Goal: Task Accomplishment & Management: Use online tool/utility

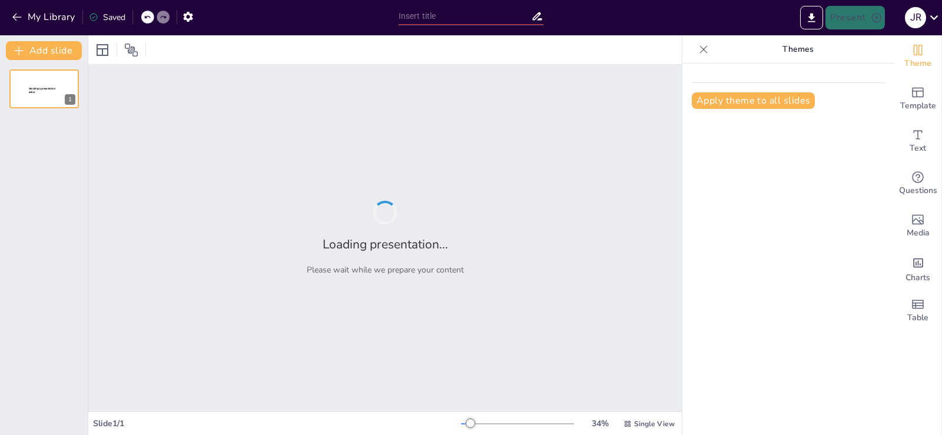
type input "Presentación del Mousse de Arándanos: Un Postre Irresistible"
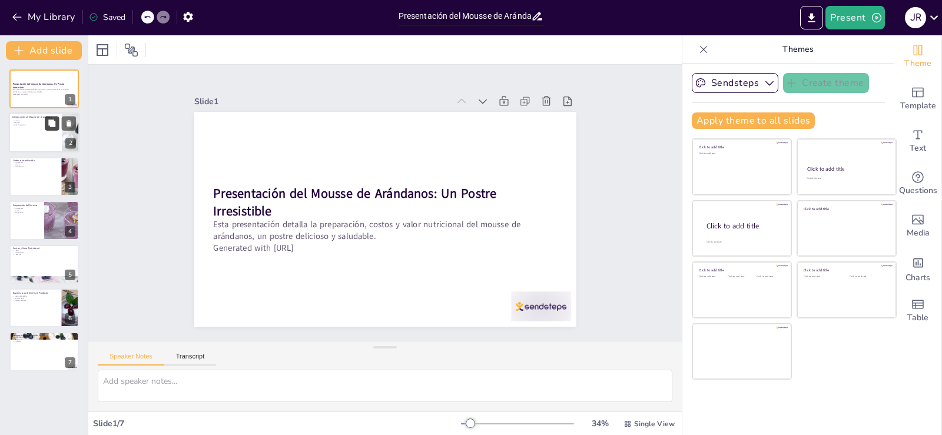
click at [49, 130] on button at bounding box center [52, 124] width 14 height 14
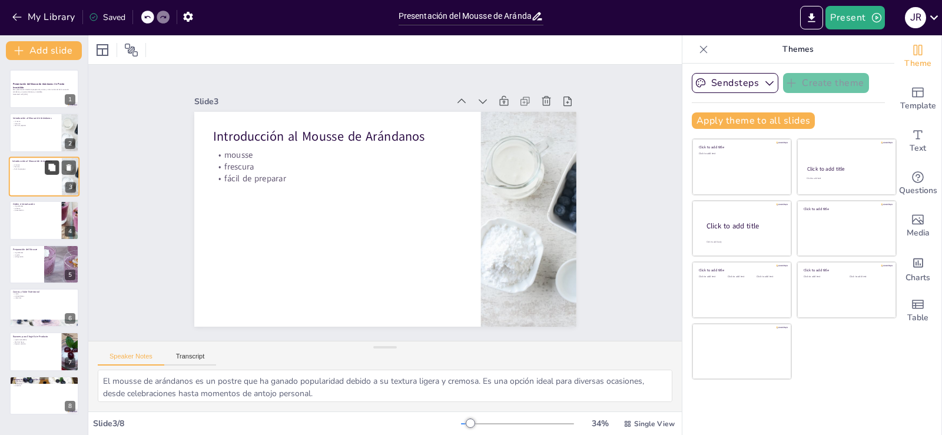
click at [47, 174] on button at bounding box center [52, 167] width 14 height 14
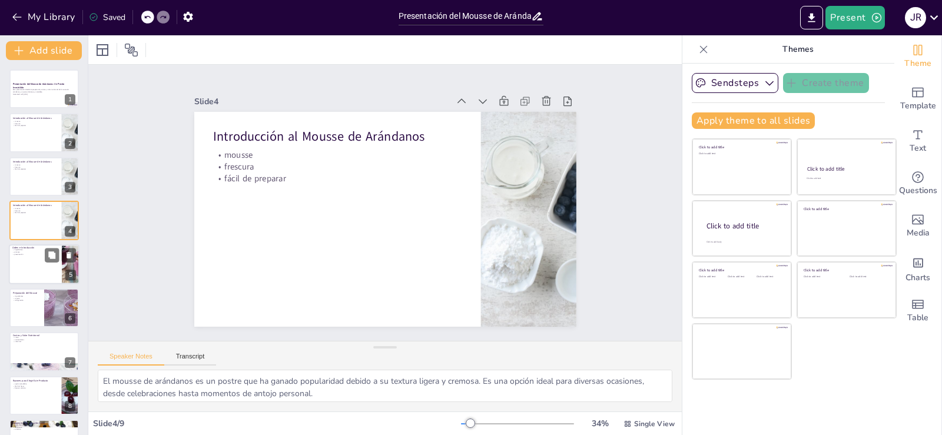
click at [35, 260] on div at bounding box center [44, 264] width 71 height 40
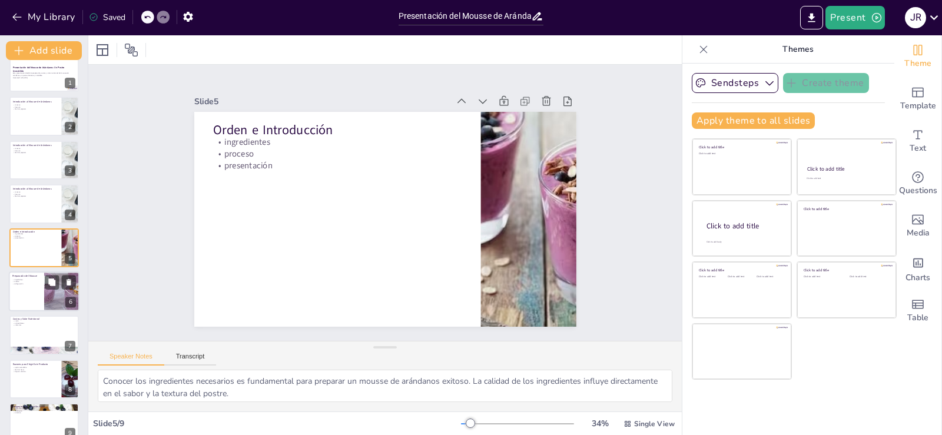
click at [35, 292] on div at bounding box center [44, 291] width 71 height 40
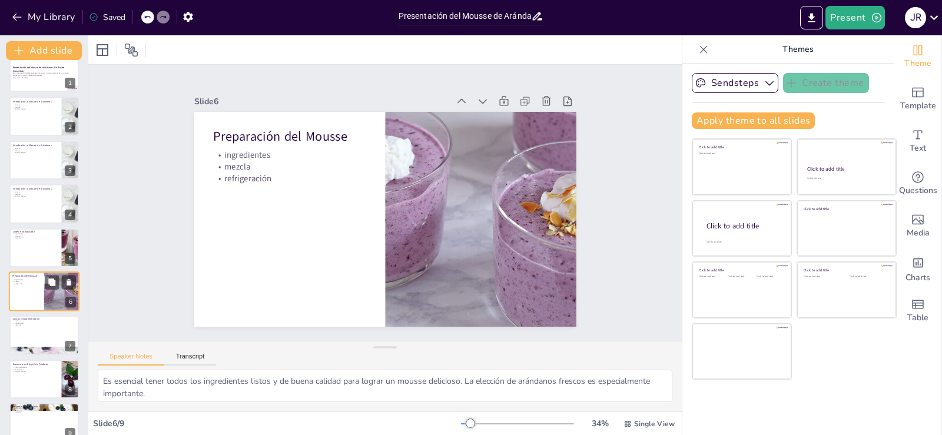
scroll to position [33, 0]
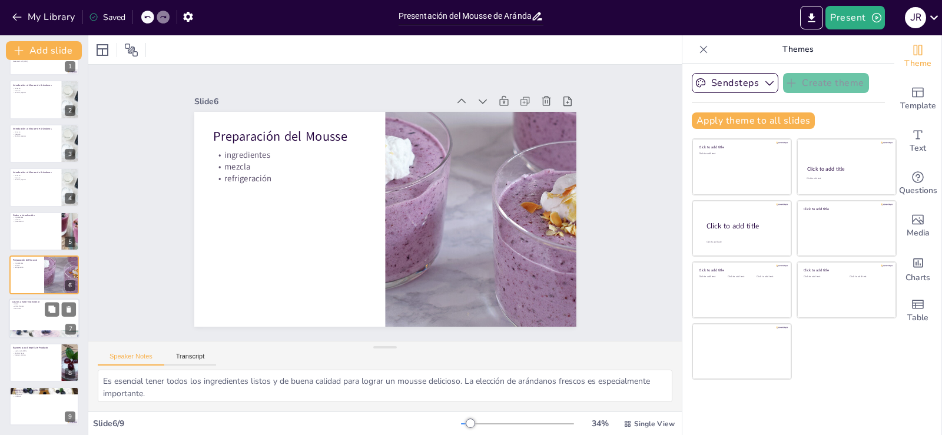
click at [33, 323] on div at bounding box center [44, 319] width 71 height 40
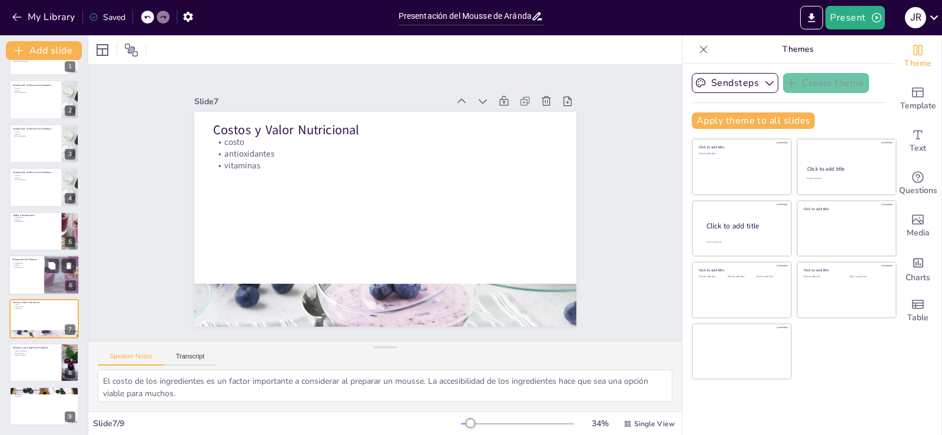
click at [24, 276] on div at bounding box center [44, 275] width 71 height 40
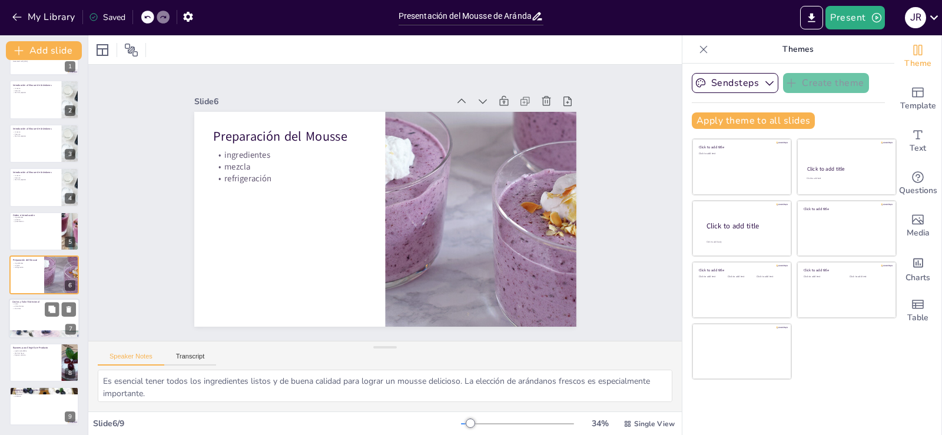
click at [28, 320] on div at bounding box center [44, 319] width 71 height 40
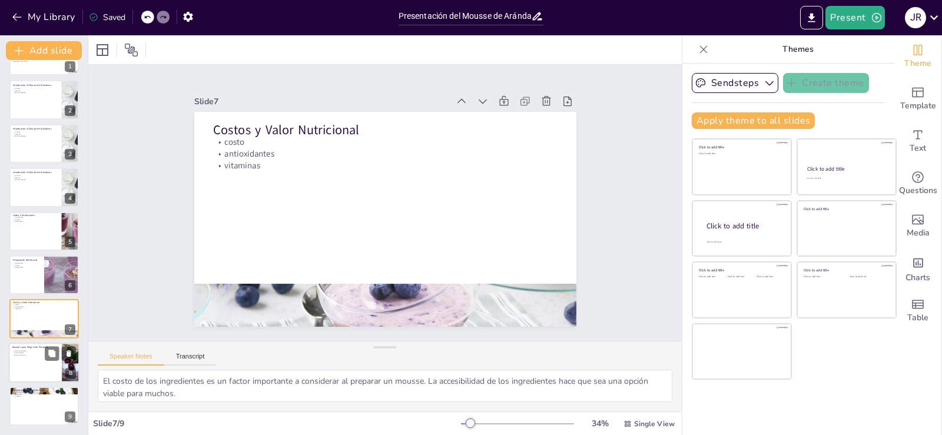
click at [31, 354] on p "bajo en calorías" at bounding box center [35, 355] width 46 height 2
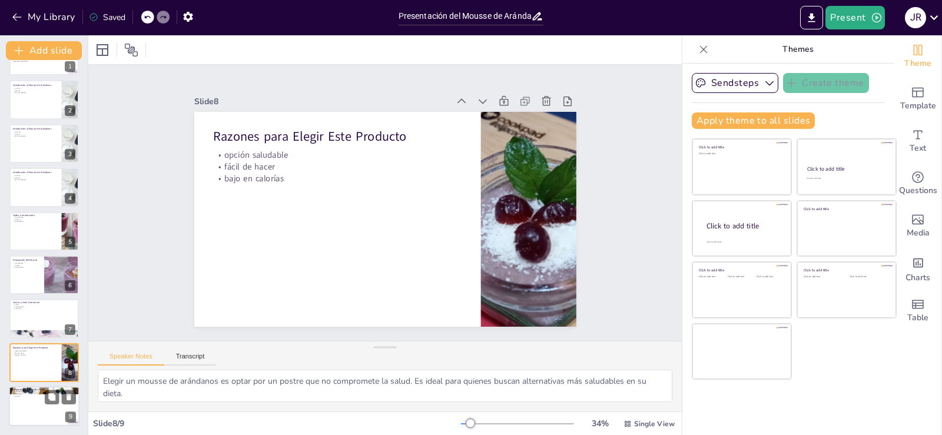
click at [33, 389] on p "Imágenes y Presentación Visual" at bounding box center [44, 390] width 64 height 4
type textarea "La presentación visual es fundamental en la gastronomía. Un mousse bien present…"
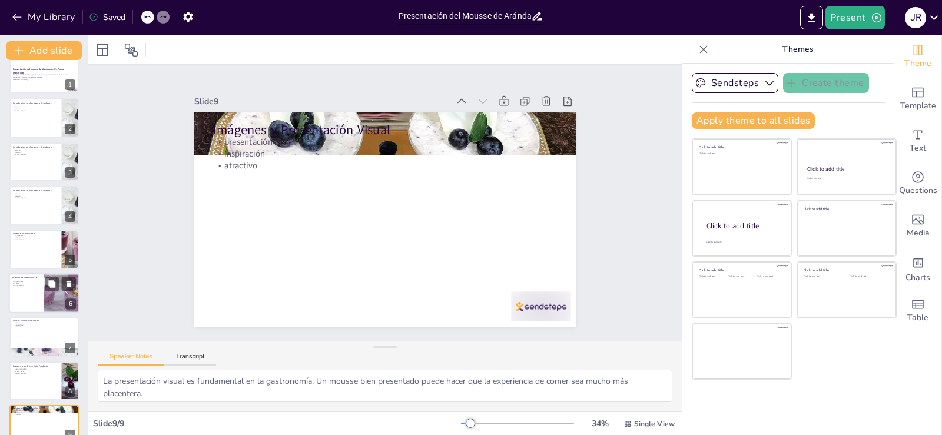
scroll to position [0, 0]
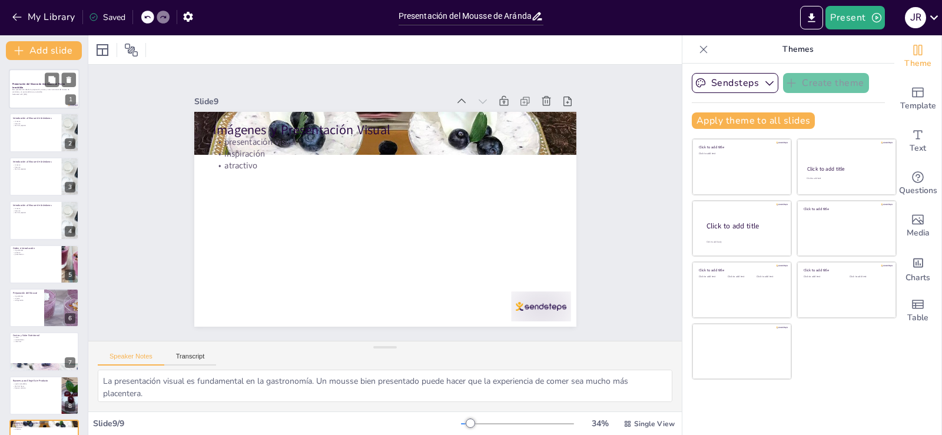
click at [42, 102] on div at bounding box center [44, 89] width 71 height 40
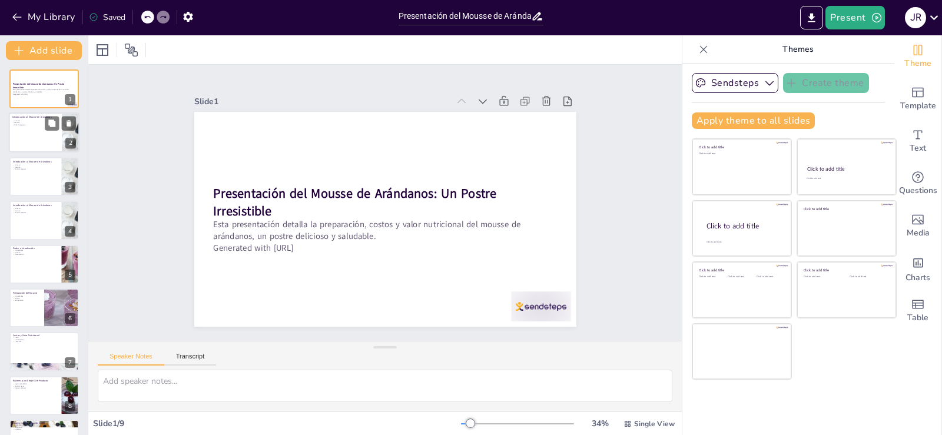
click at [41, 121] on p "mousse" at bounding box center [35, 121] width 46 height 2
type textarea "El mousse de arándanos es un postre que ha ganado popularidad debido a su textu…"
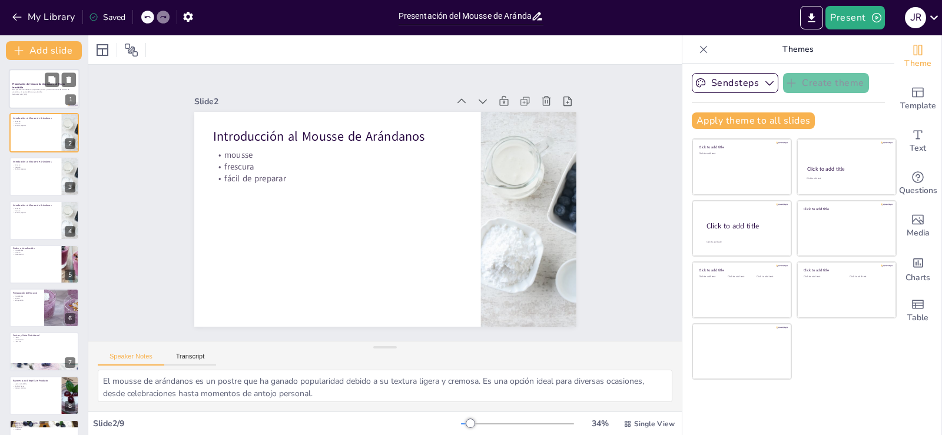
click at [39, 87] on strong "Presentación del Mousse de Arándanos: Un Postre Irresistible" at bounding box center [38, 85] width 52 height 6
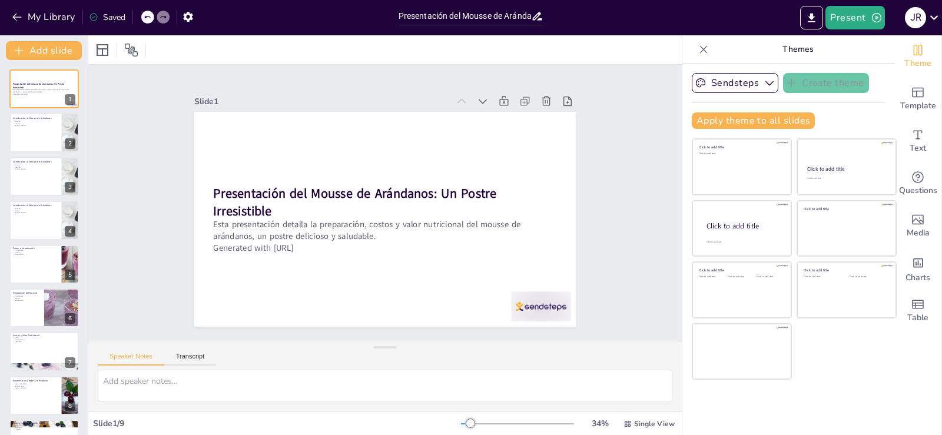
click at [148, 19] on icon at bounding box center [147, 17] width 7 height 7
type textarea "El mousse de arándanos es un postre que ha ganado popularidad debido a su textu…"
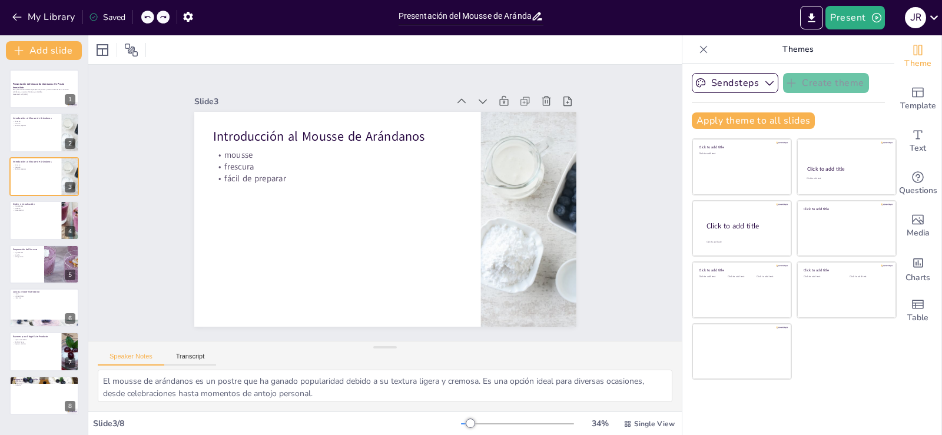
click at [148, 19] on icon at bounding box center [147, 17] width 7 height 7
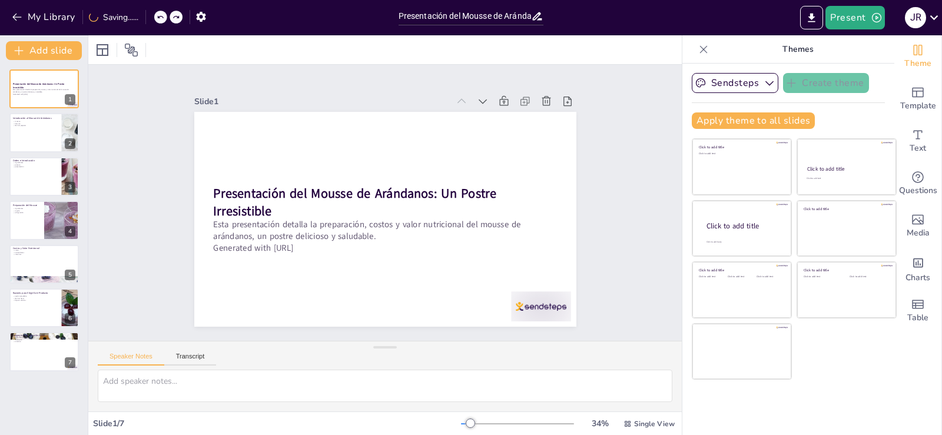
click at [148, 19] on div "My Library Saving......" at bounding box center [106, 16] width 212 height 21
click at [700, 50] on icon at bounding box center [704, 49] width 8 height 8
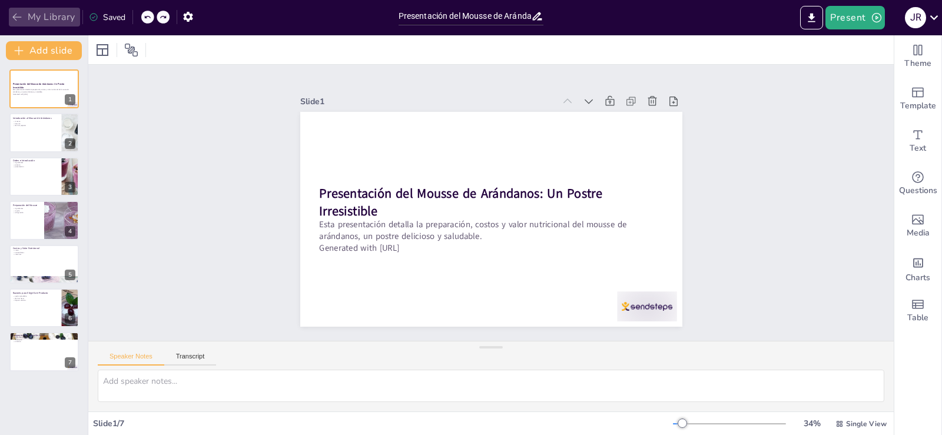
click at [16, 18] on icon "button" at bounding box center [17, 17] width 12 height 12
